Goal: Task Accomplishment & Management: Manage account settings

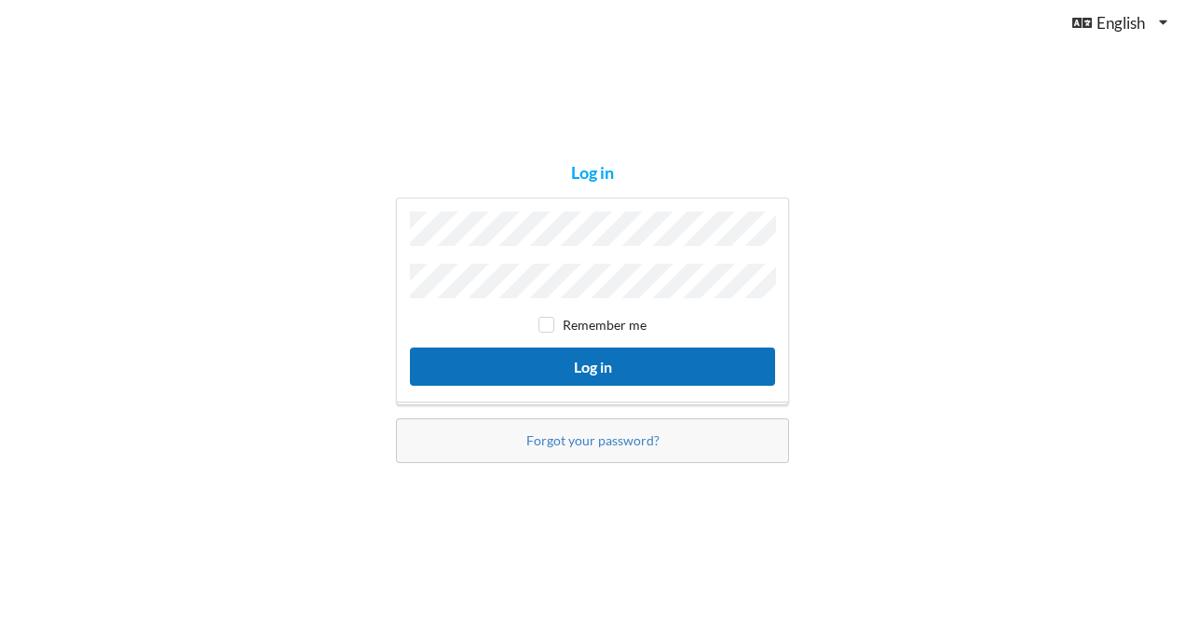
click at [592, 362] on button "Log in" at bounding box center [592, 367] width 365 height 38
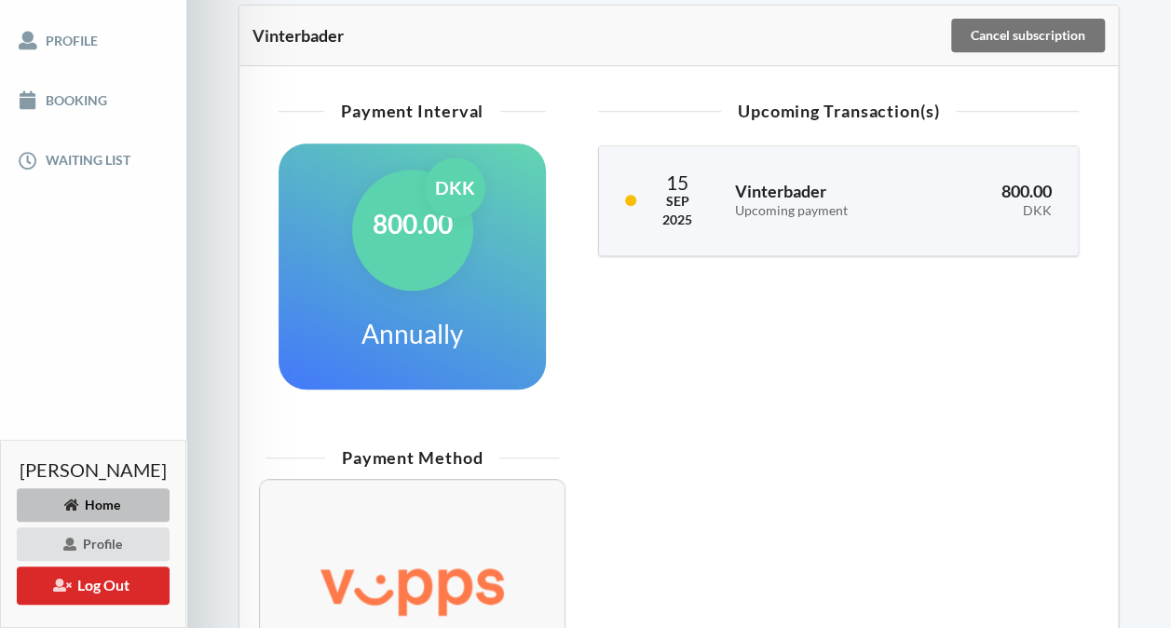
scroll to position [403, 0]
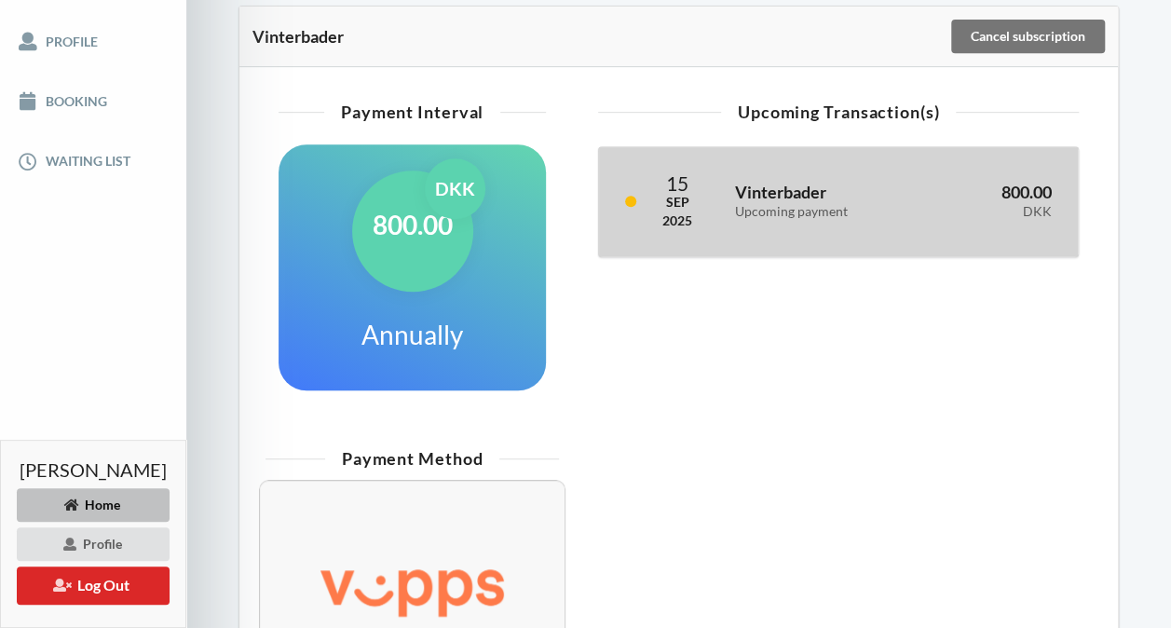
click at [654, 224] on div "[DATE] Vinterbader Upcoming payment 800.00 DKK" at bounding box center [838, 201] width 479 height 109
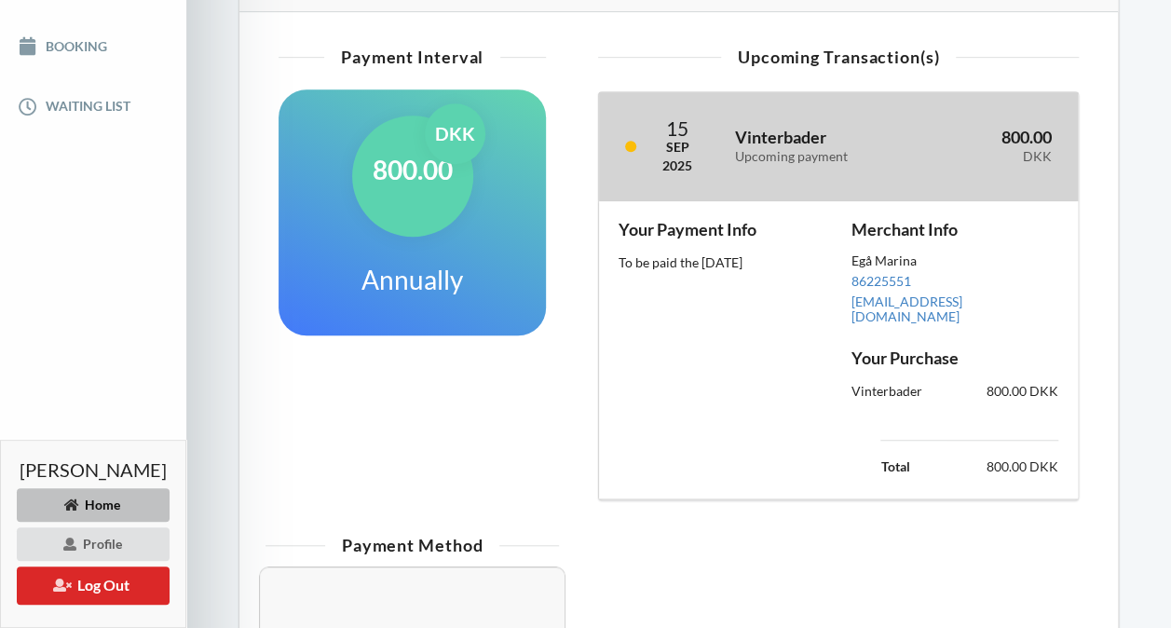
scroll to position [452, 0]
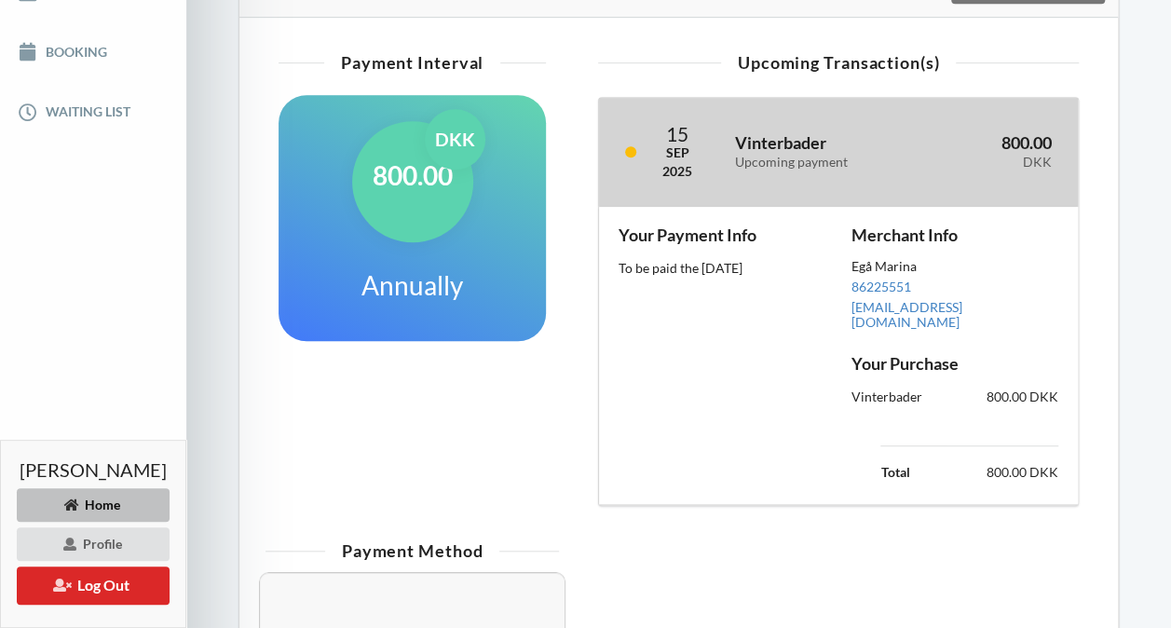
click at [712, 207] on div "[DATE] Vinterbader Upcoming payment 800.00 DKK" at bounding box center [838, 152] width 479 height 109
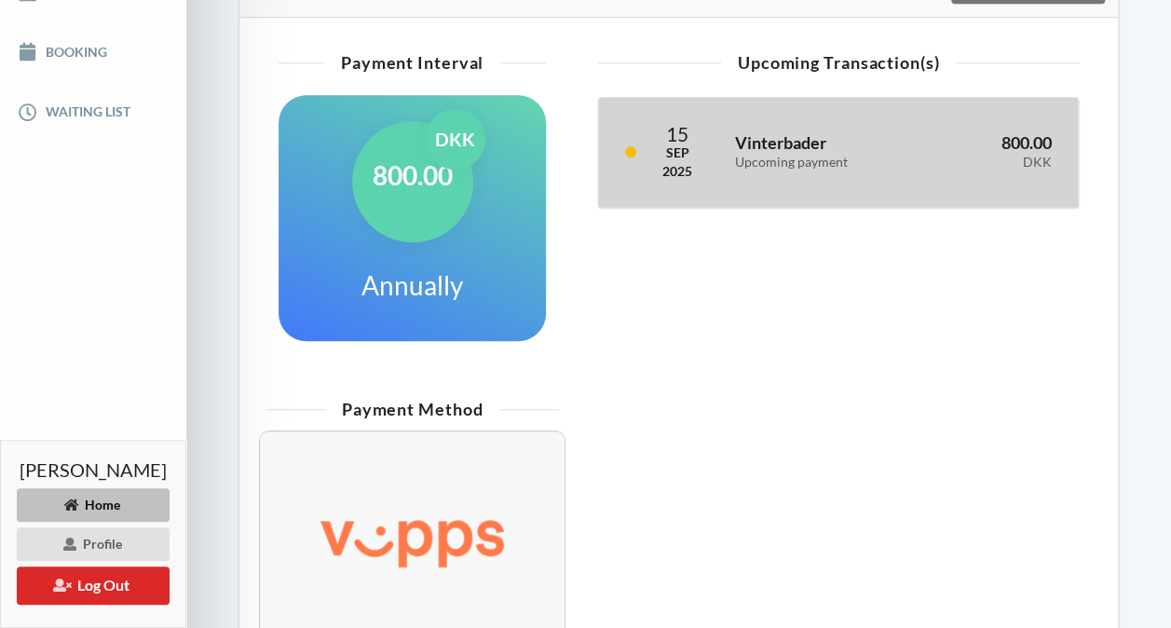
click at [712, 207] on div "[DATE] Vinterbader Upcoming payment 800.00 DKK" at bounding box center [838, 152] width 479 height 109
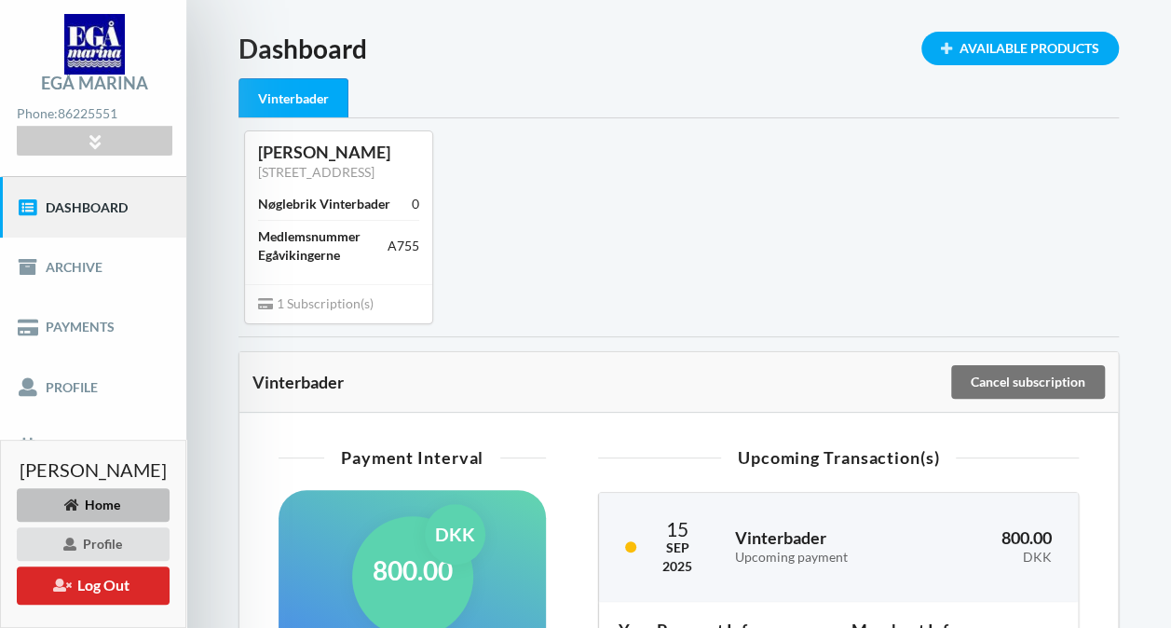
scroll to position [58, 0]
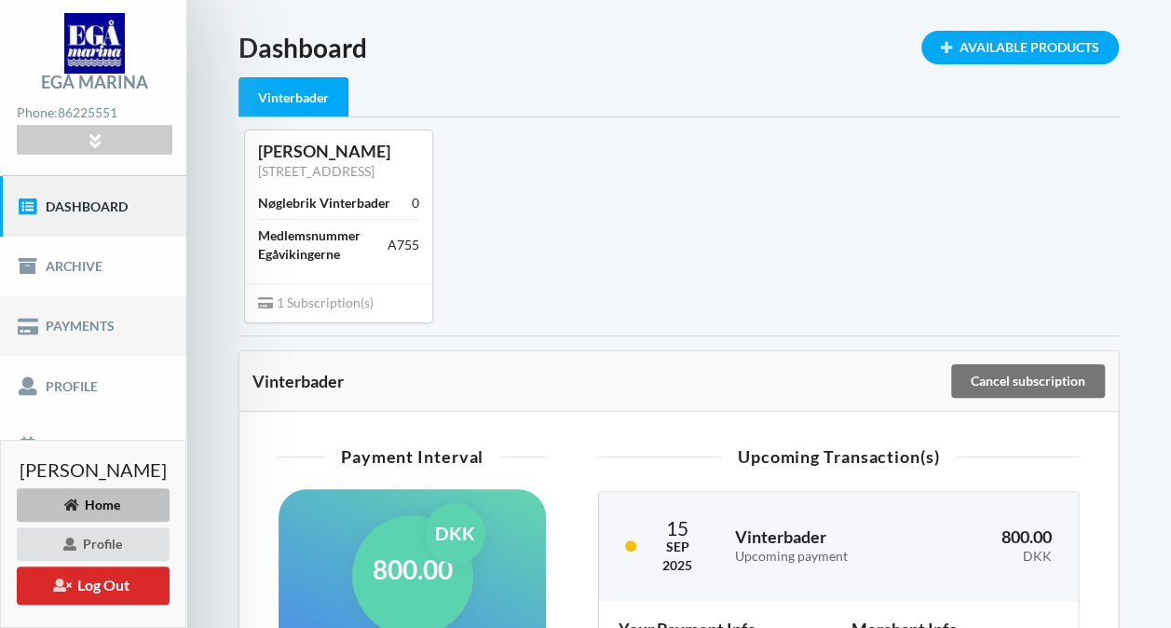
click at [74, 324] on link "Payments" at bounding box center [93, 326] width 186 height 60
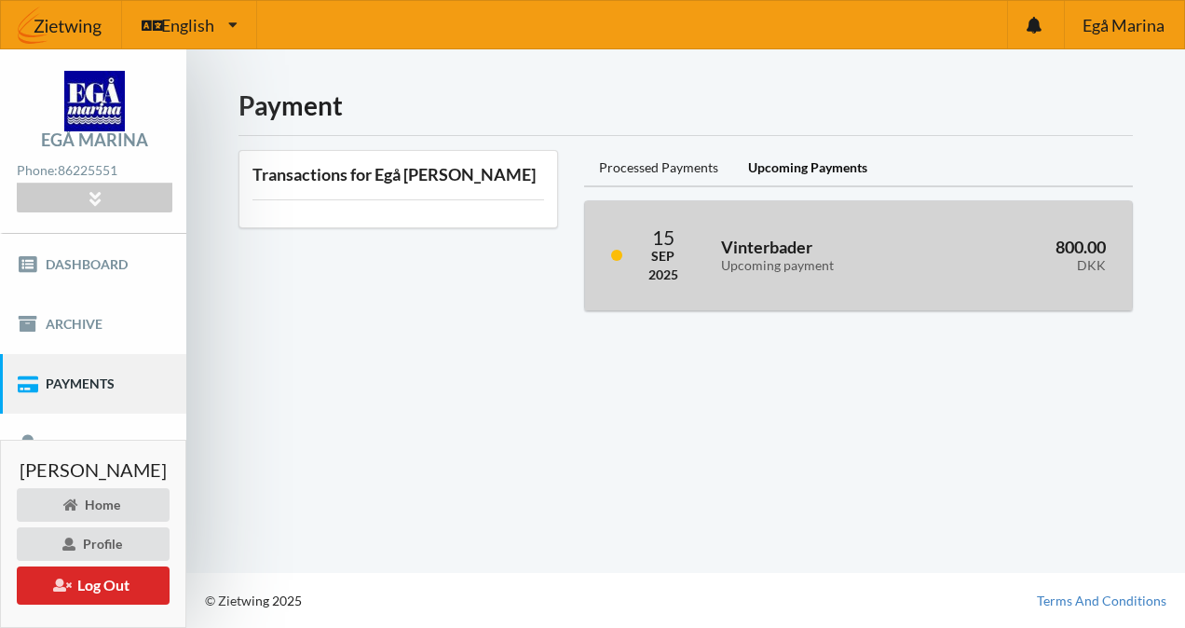
click at [681, 246] on div "[DATE]" at bounding box center [672, 255] width 47 height 57
